Goal: Transaction & Acquisition: Purchase product/service

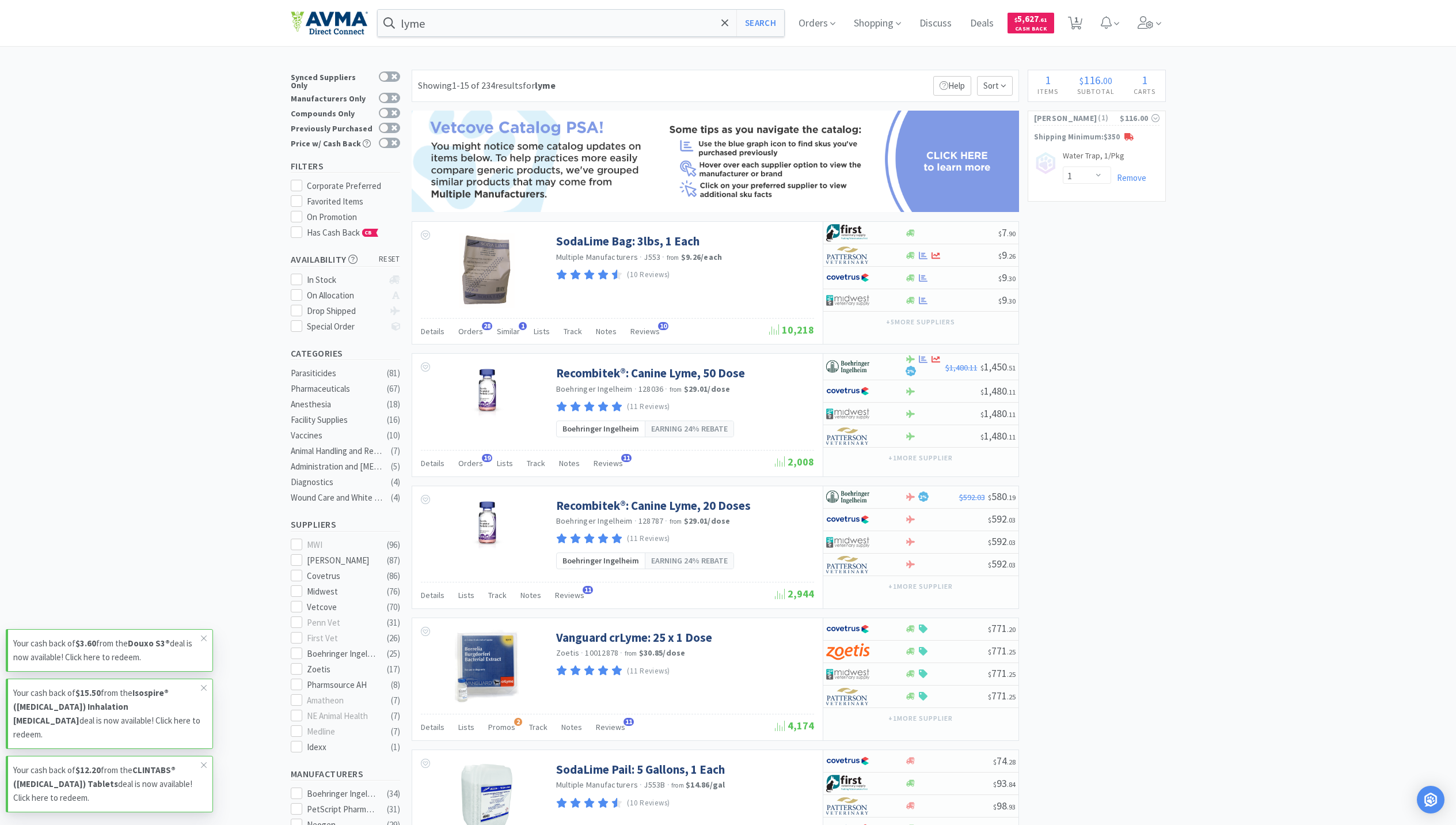
select select "1"
click at [617, 8] on div "lyme Search Orders Shopping Discuss Discuss Deals Deals $ 5,627 . 61 Cash Back …" at bounding box center [728, 23] width 875 height 46
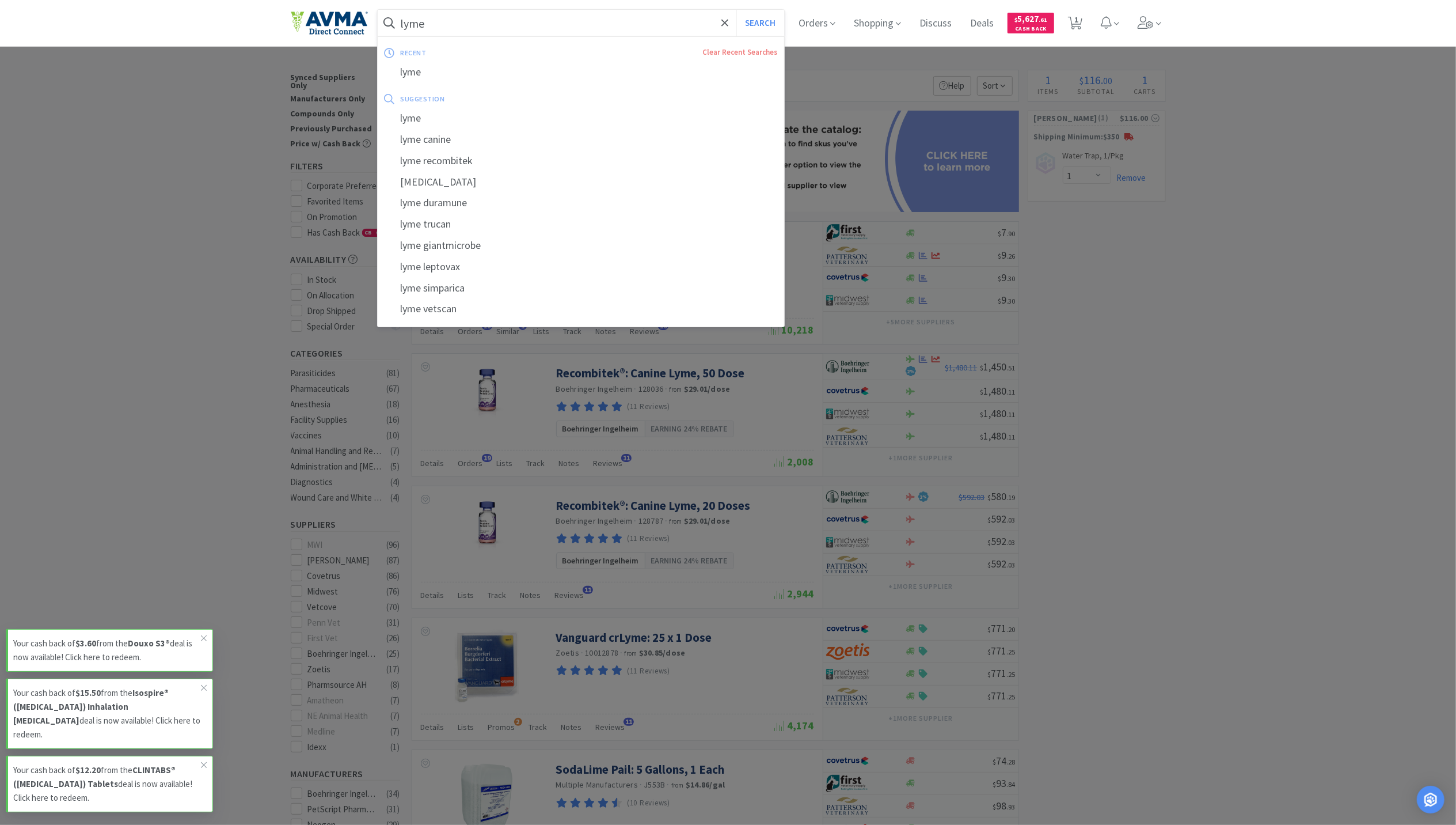
click at [597, 18] on input "lyme" at bounding box center [581, 23] width 407 height 27
paste input "Needles: 23g x 3/4" 100ct"
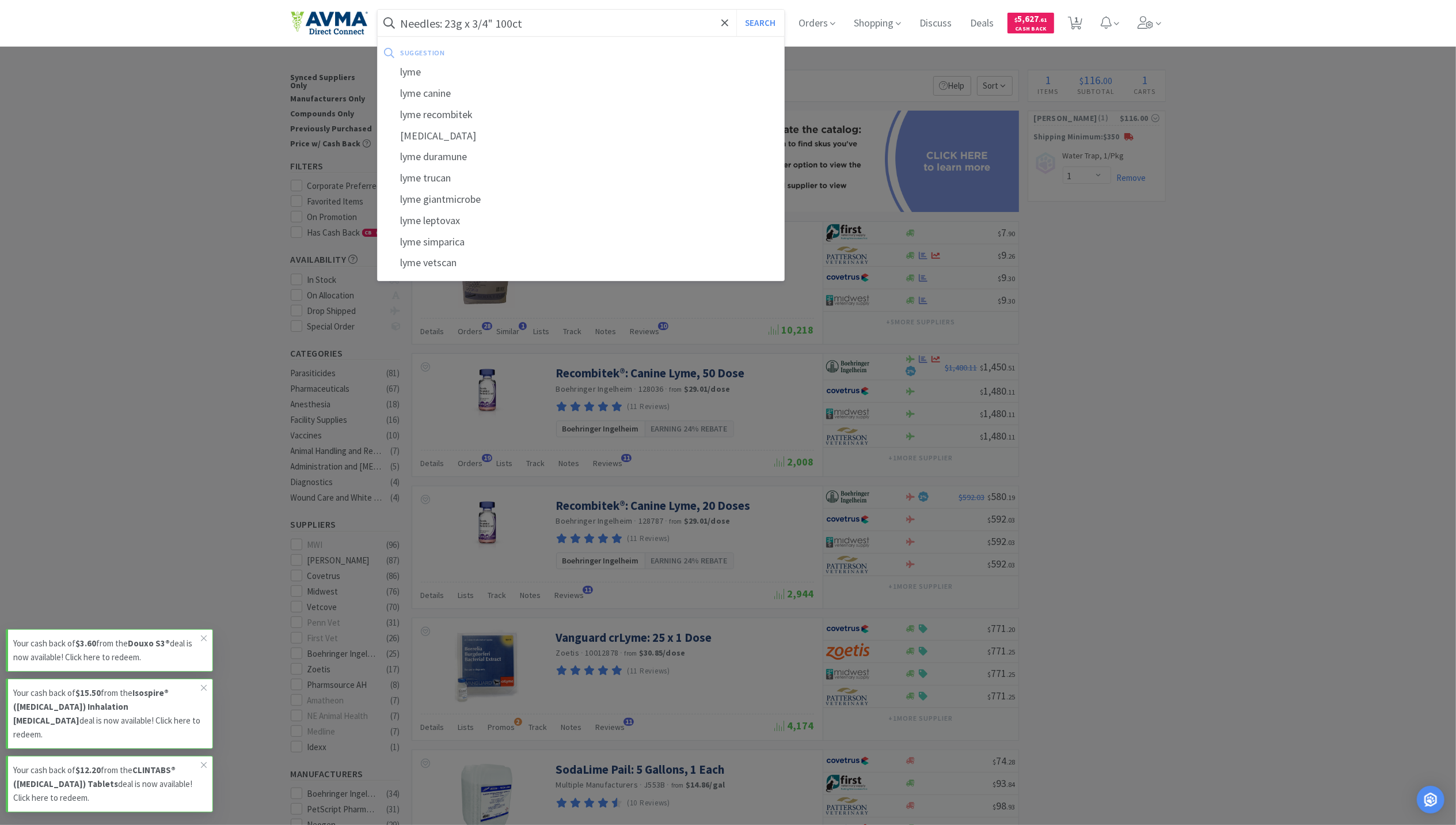
click at [736, 10] on button "Search" at bounding box center [760, 23] width 48 height 27
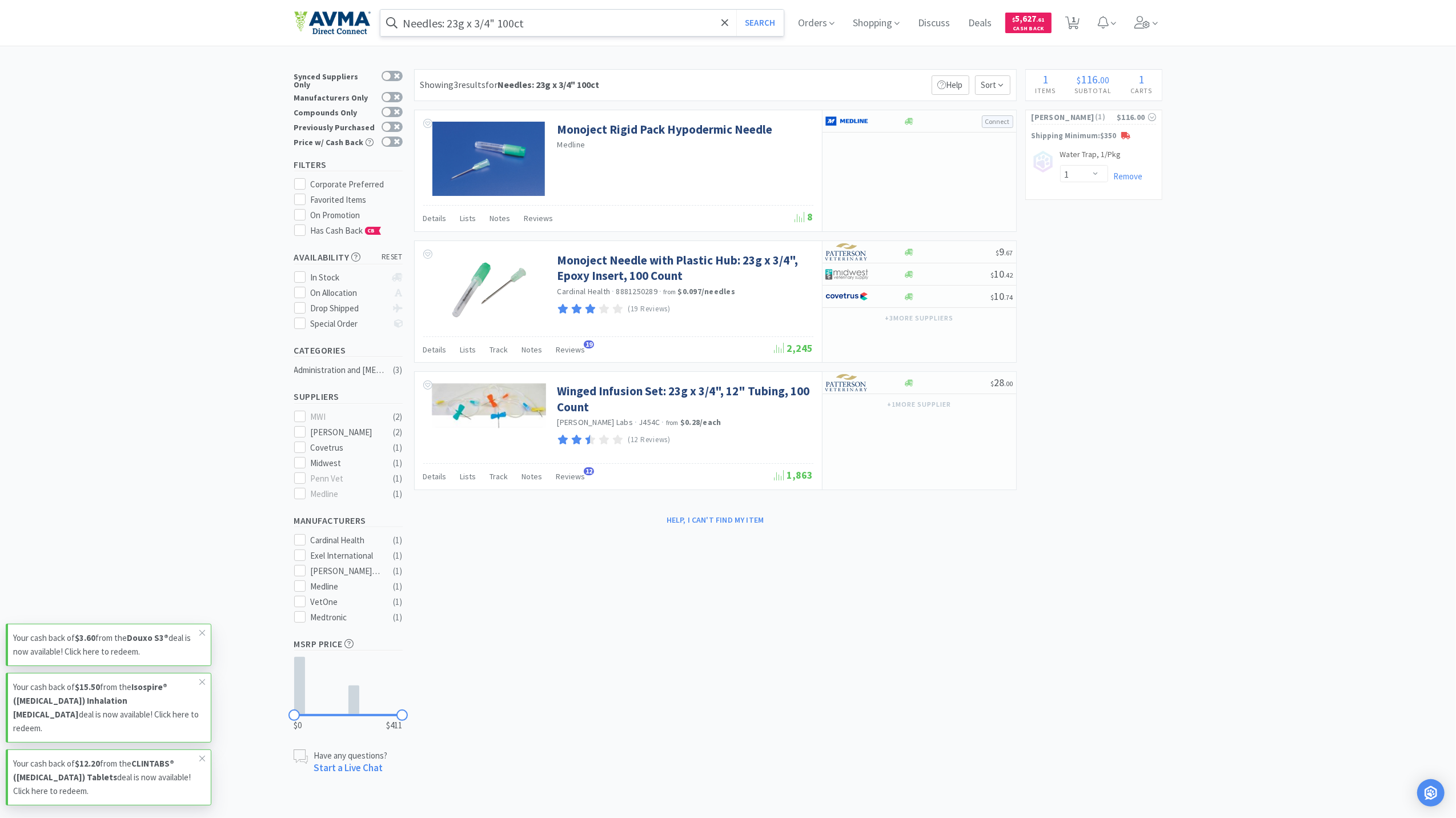
click at [567, 23] on input "Needles: 23g x 3/4" 100ct" at bounding box center [582, 22] width 404 height 27
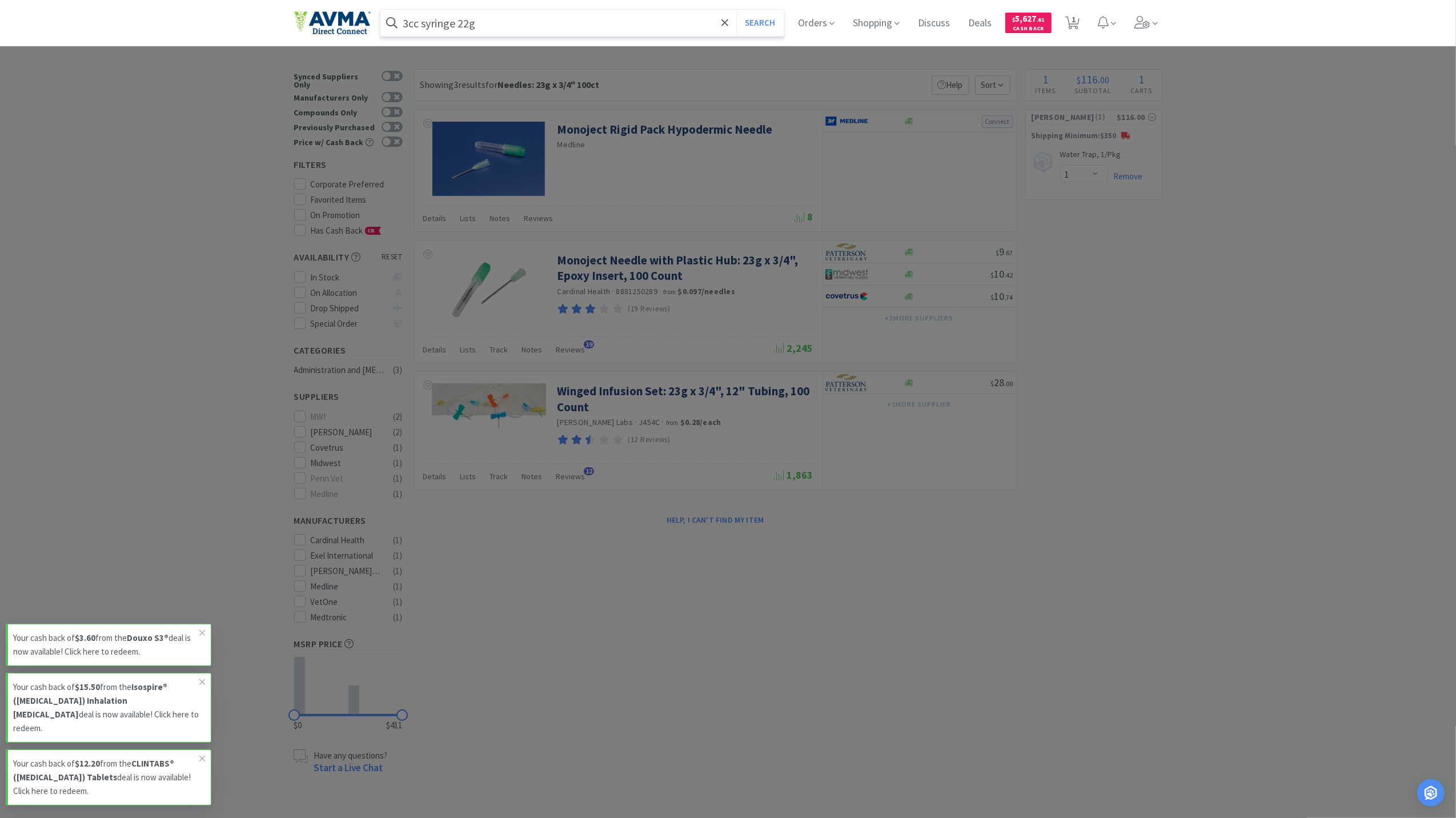
type input "3cc syringe 22g"
click at [736, 9] on button "Search" at bounding box center [760, 22] width 47 height 27
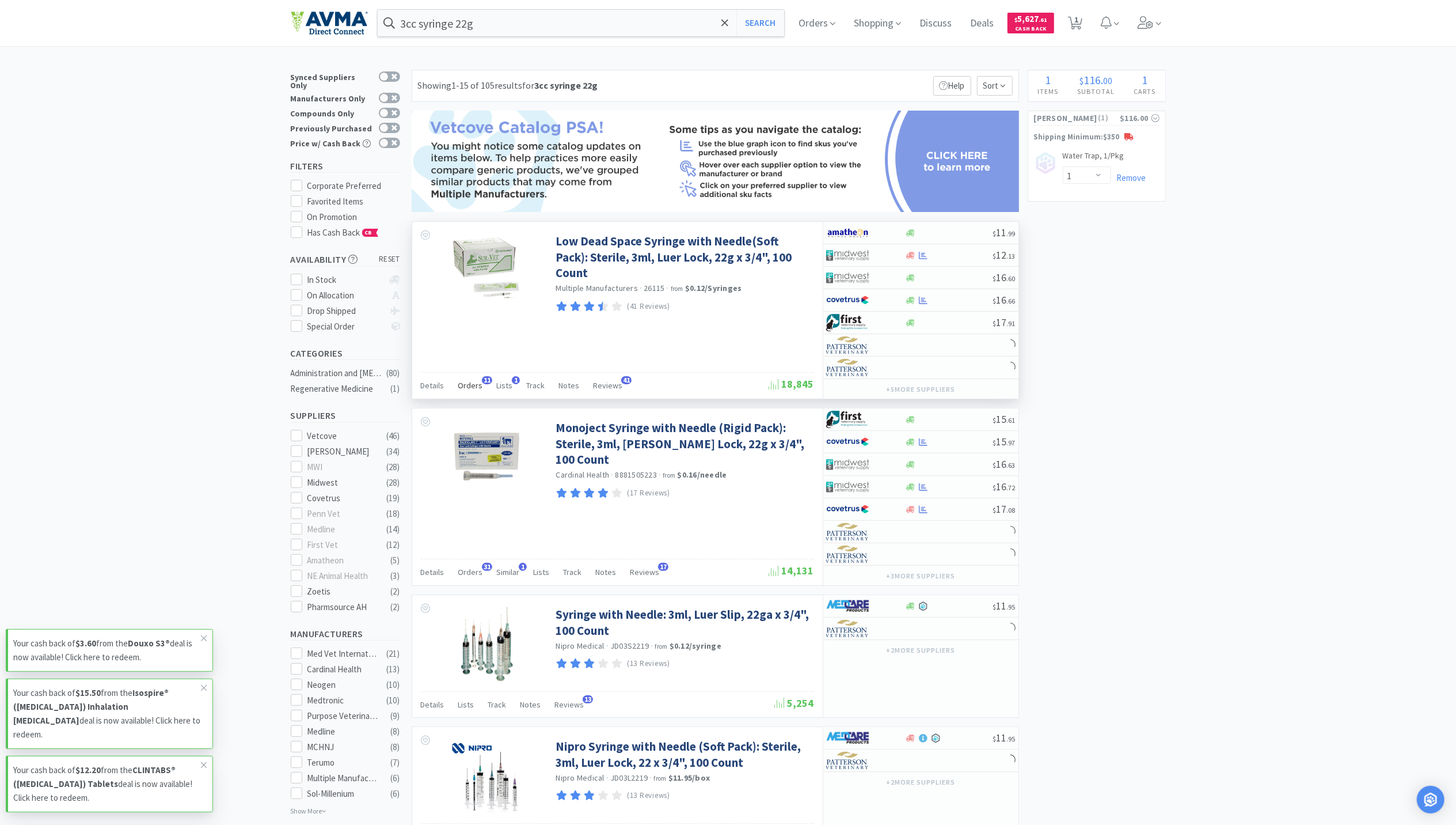
click at [467, 394] on div "Orders 11" at bounding box center [471, 387] width 25 height 22
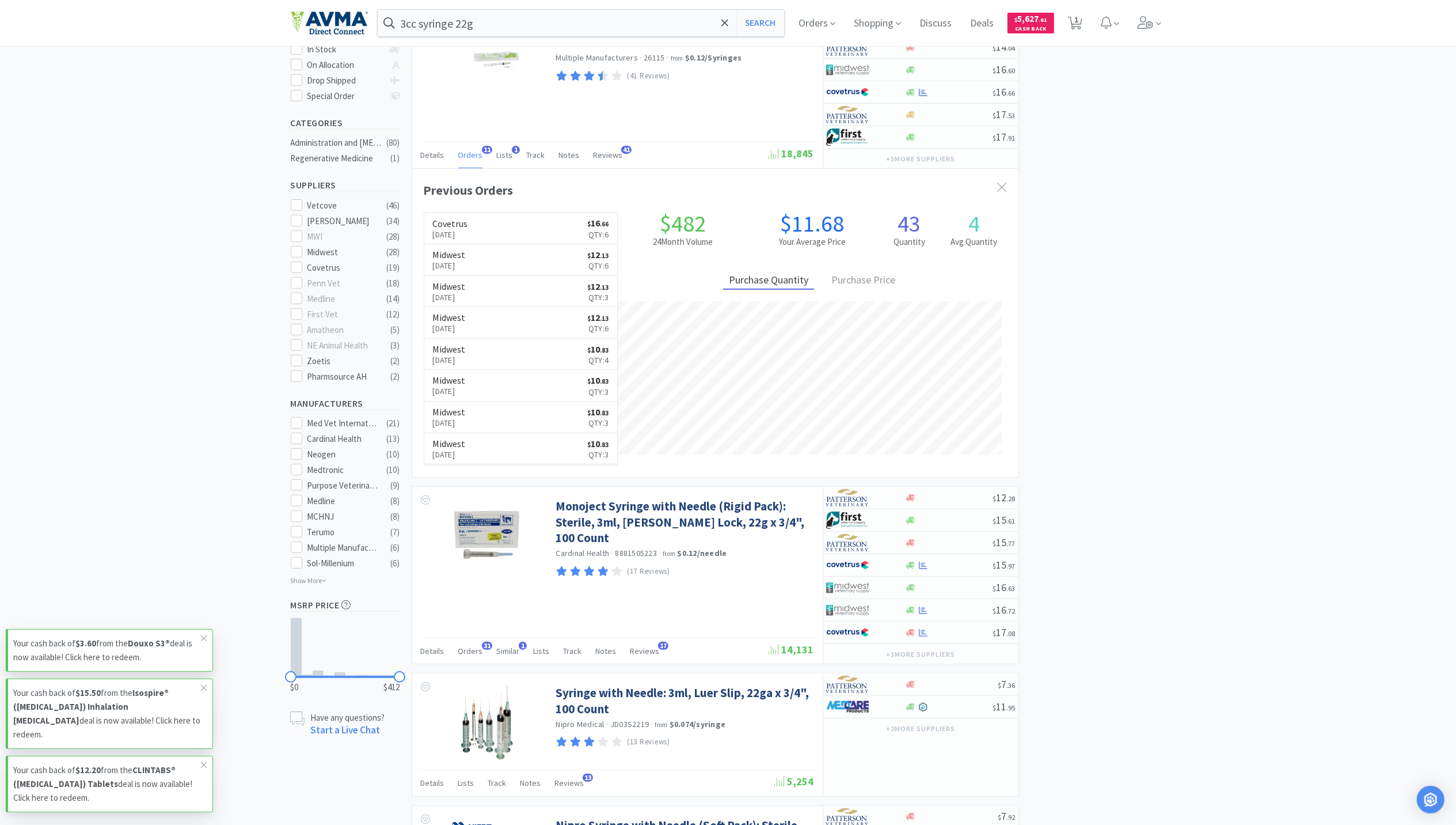
scroll to position [383, 0]
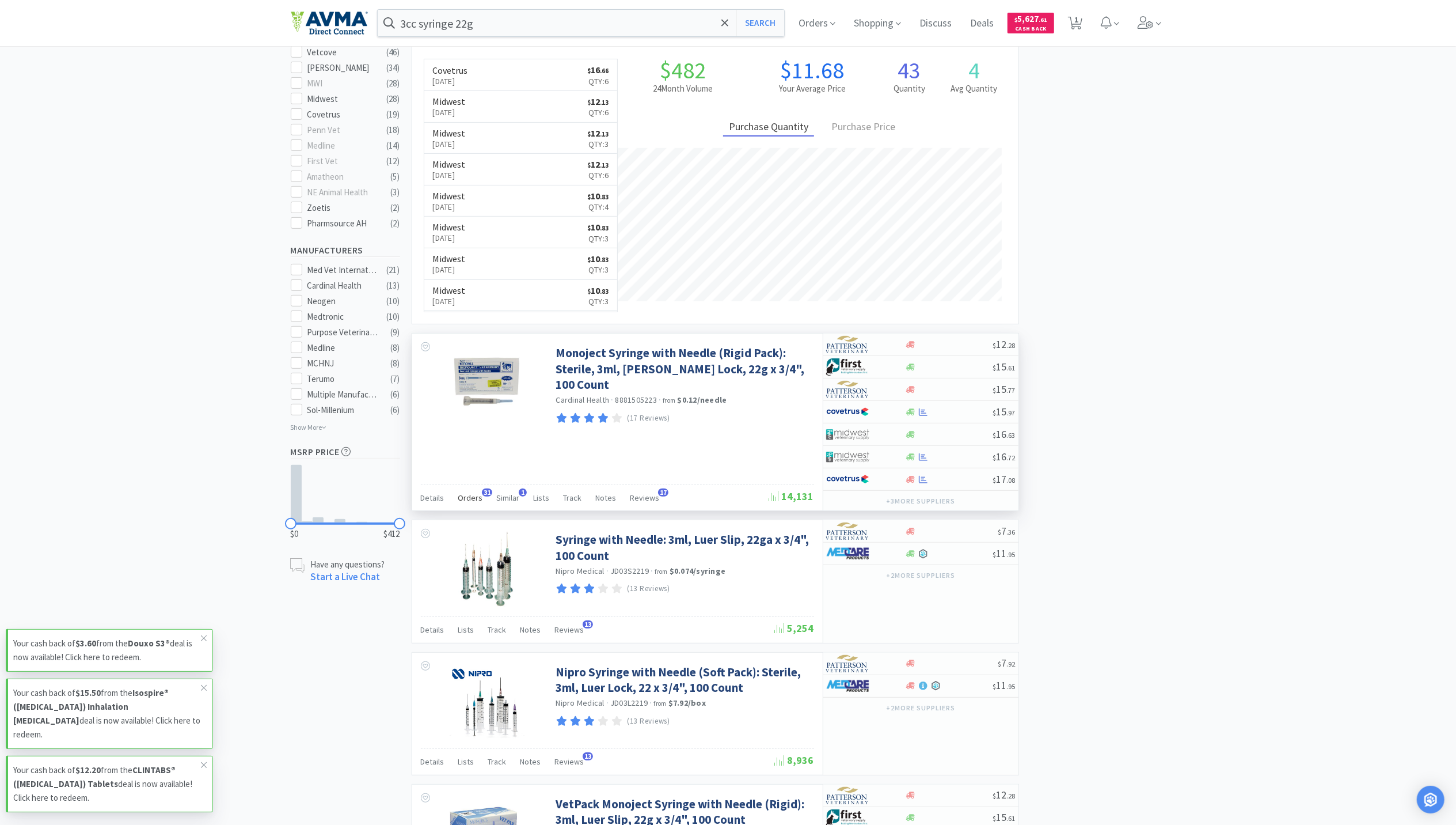
click at [471, 508] on div "Orders 31" at bounding box center [471, 499] width 25 height 22
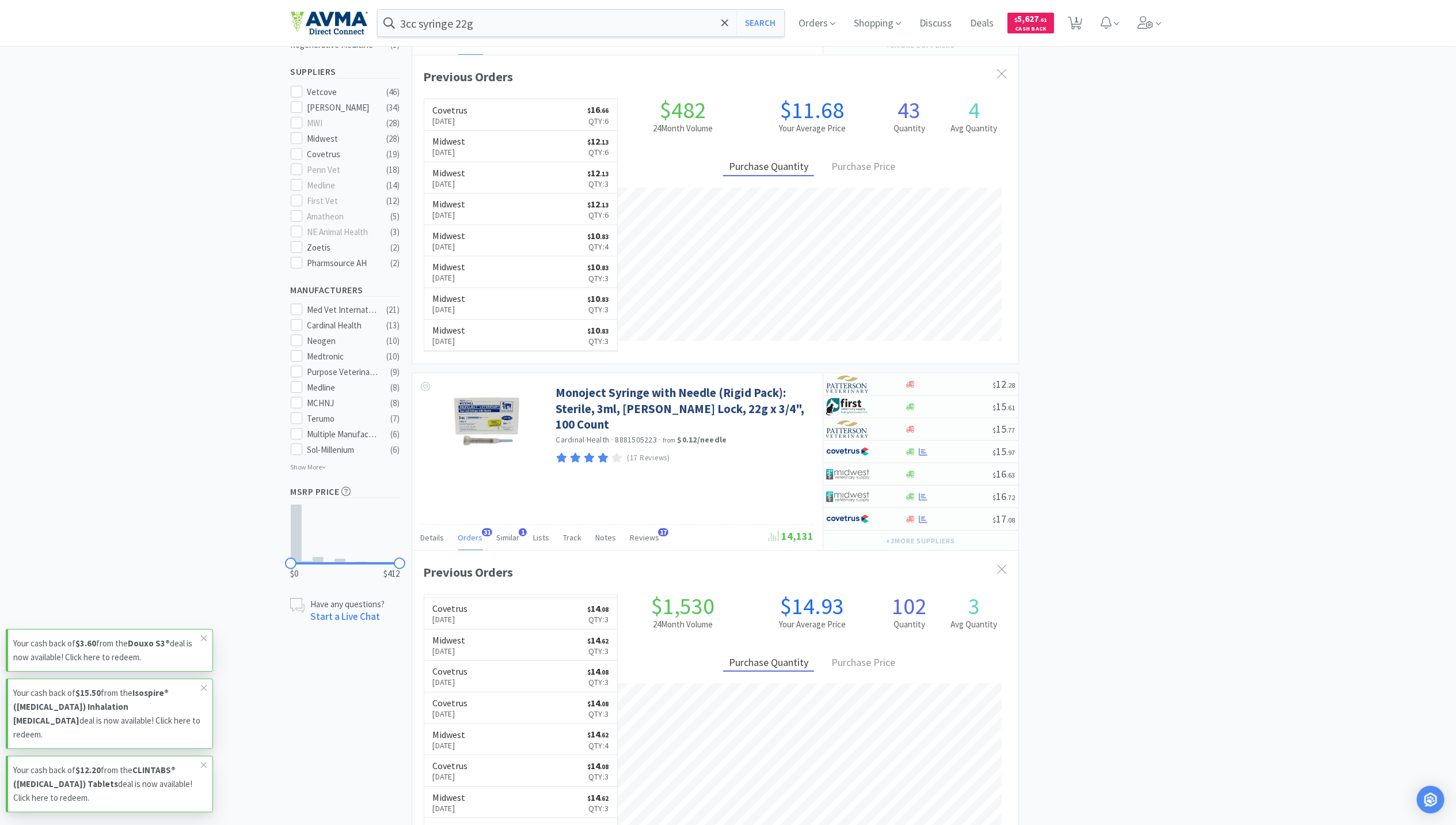
scroll to position [461, 0]
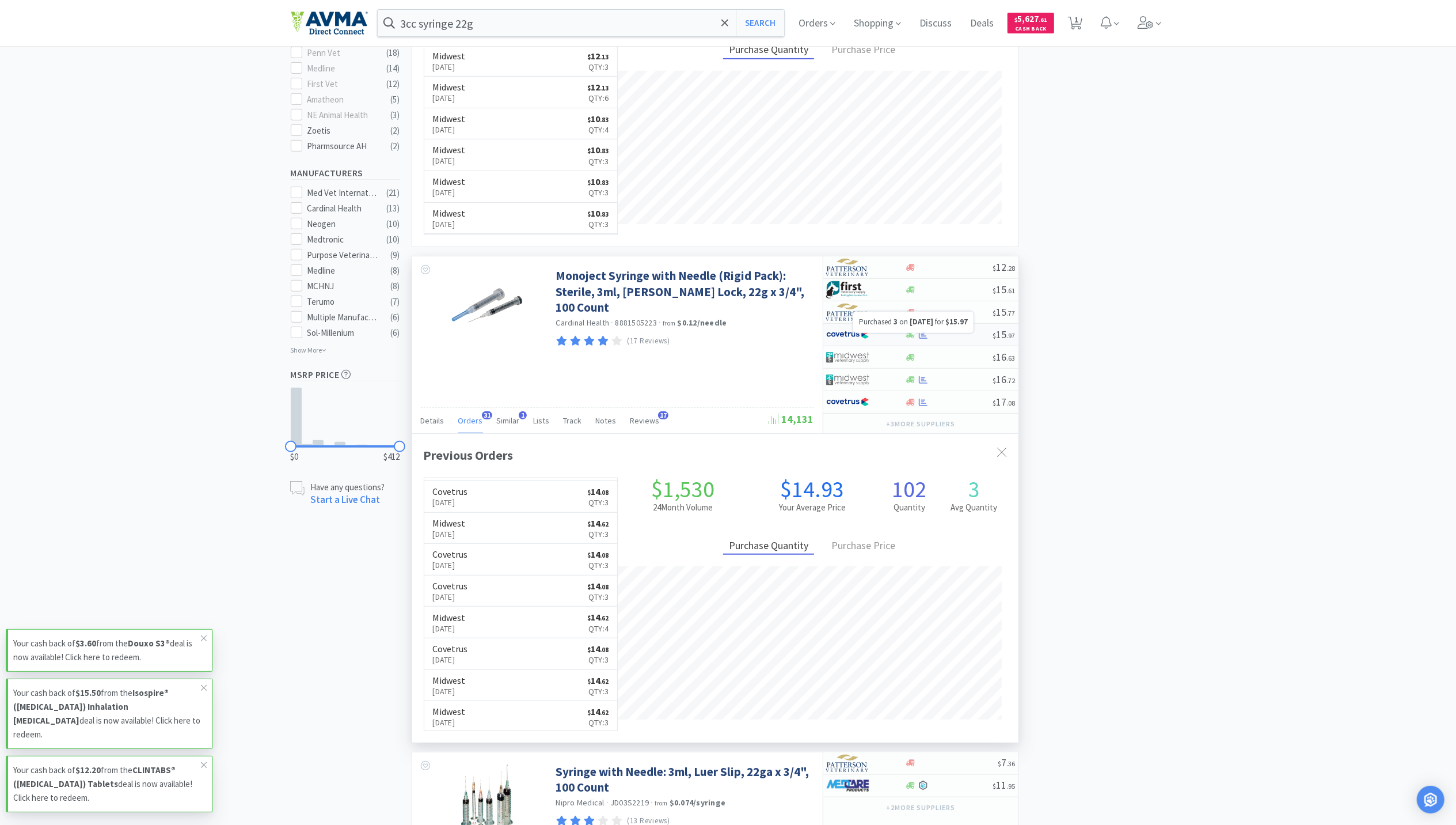
click at [924, 339] on icon at bounding box center [923, 335] width 9 height 9
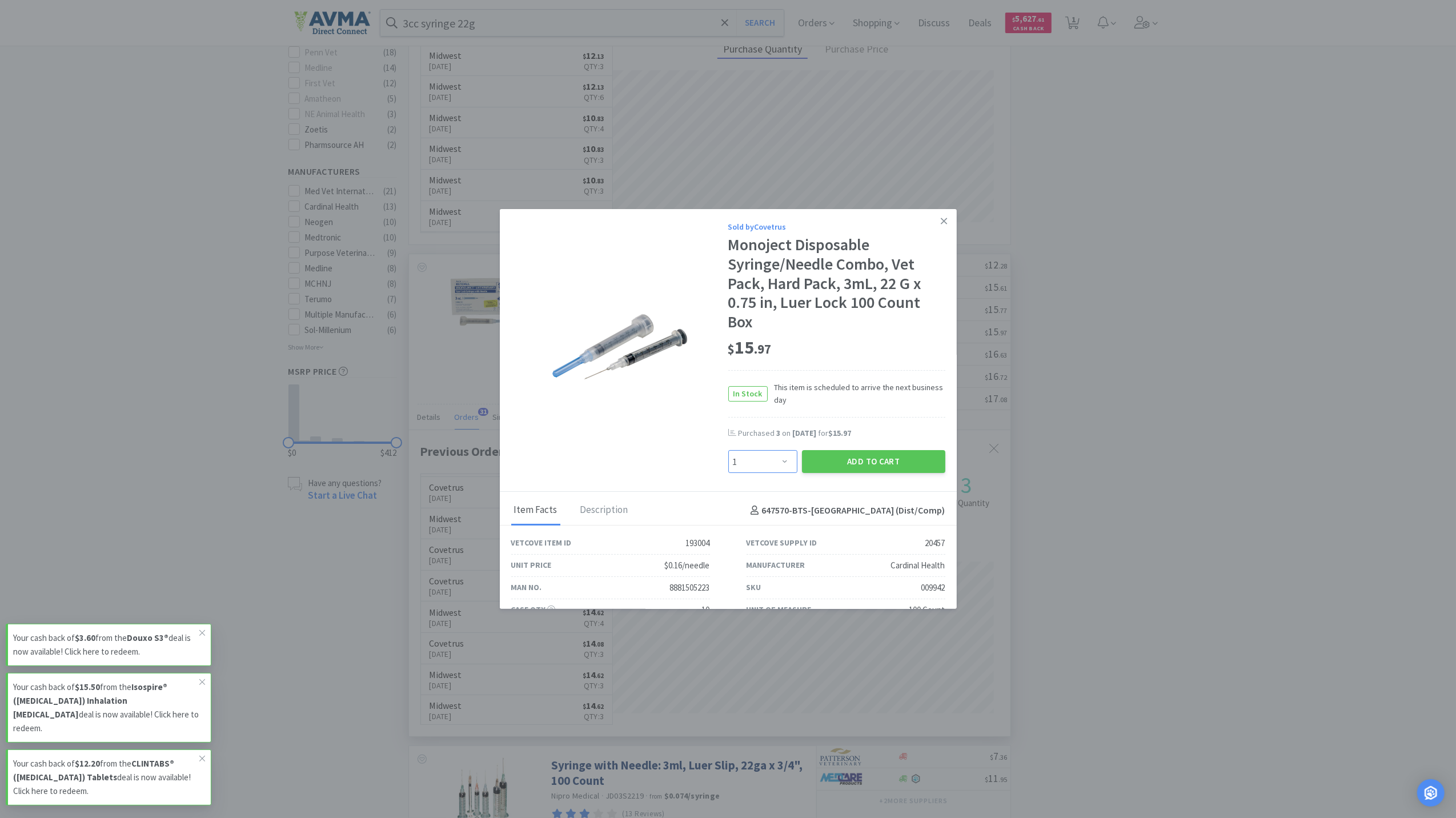
click at [770, 462] on select "Enter Quantity 1 2 3 4 5 6 7 8 9 10 11 12 13 14 15 16 17 18 19 20 Enter Quantity" at bounding box center [762, 461] width 69 height 23
select select "6"
click at [728, 450] on select "Enter Quantity 1 2 3 4 5 6 7 8 9 10 11 12 13 14 15 16 17 18 19 20 Enter Quantity" at bounding box center [762, 461] width 69 height 23
click at [836, 462] on button "Add to Cart" at bounding box center [873, 461] width 143 height 23
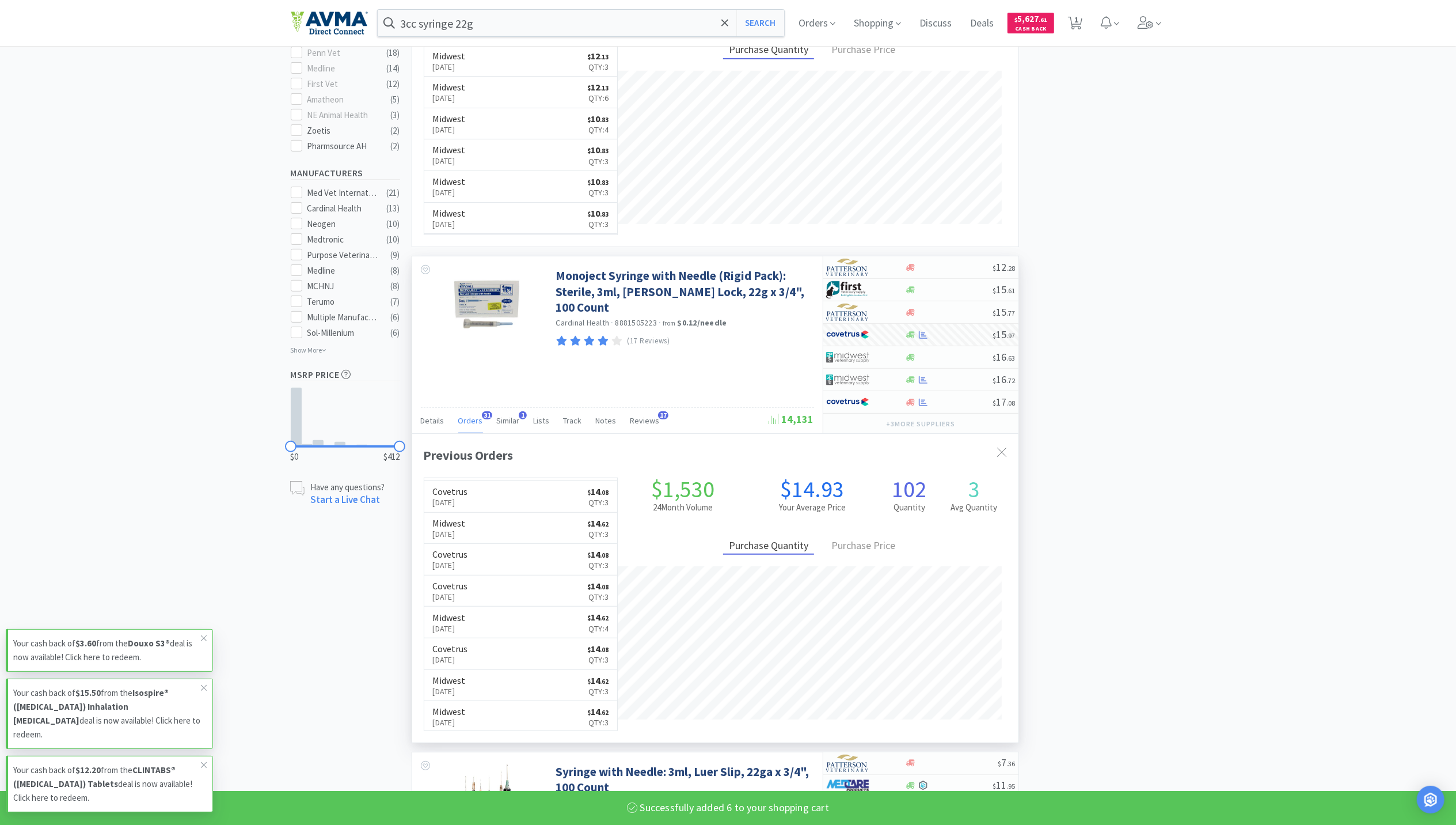
select select "6"
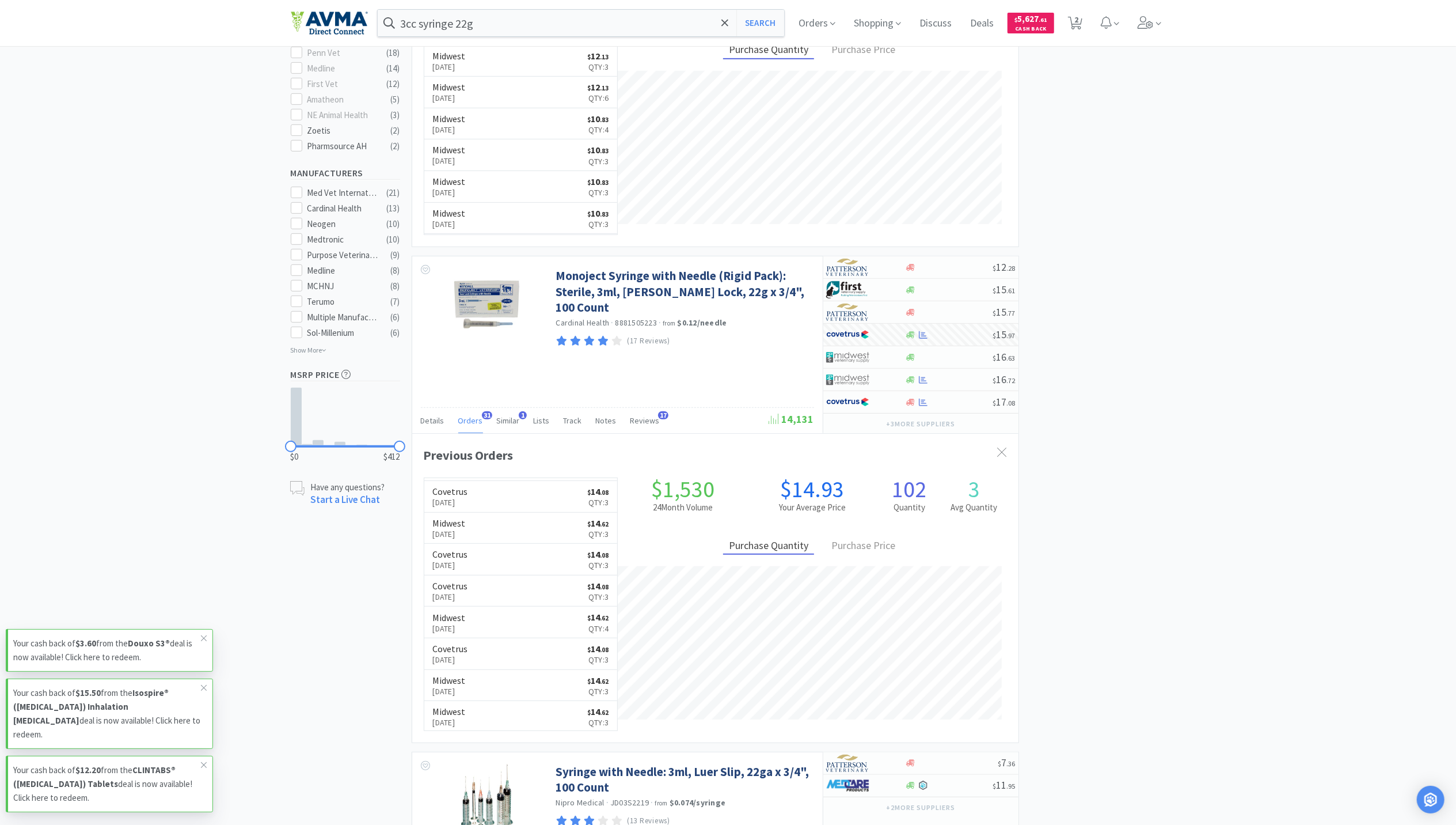
drag, startPoint x: 1202, startPoint y: 247, endPoint x: 1136, endPoint y: 229, distance: 68.4
